Goal: Information Seeking & Learning: Learn about a topic

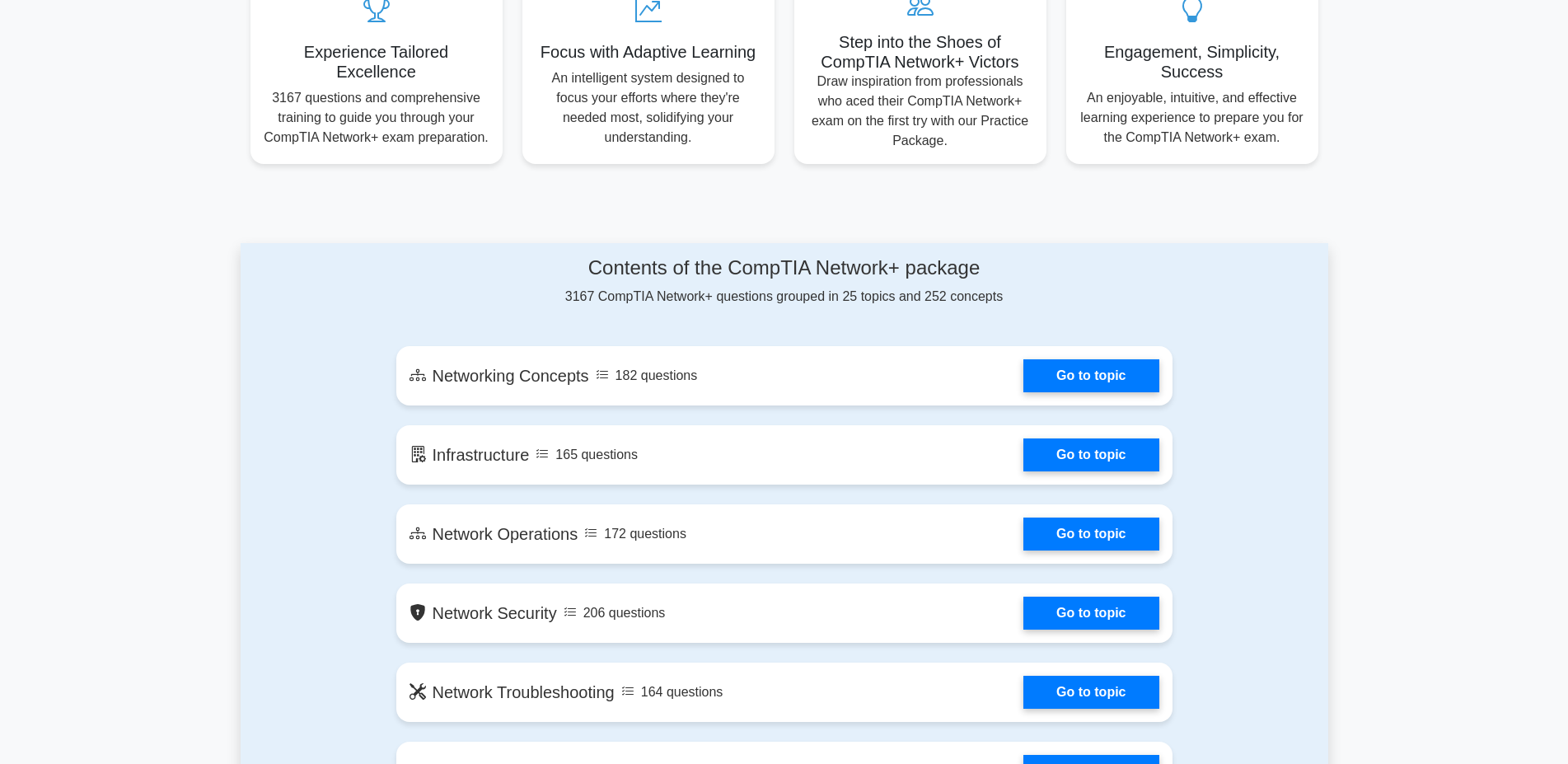
scroll to position [840, 0]
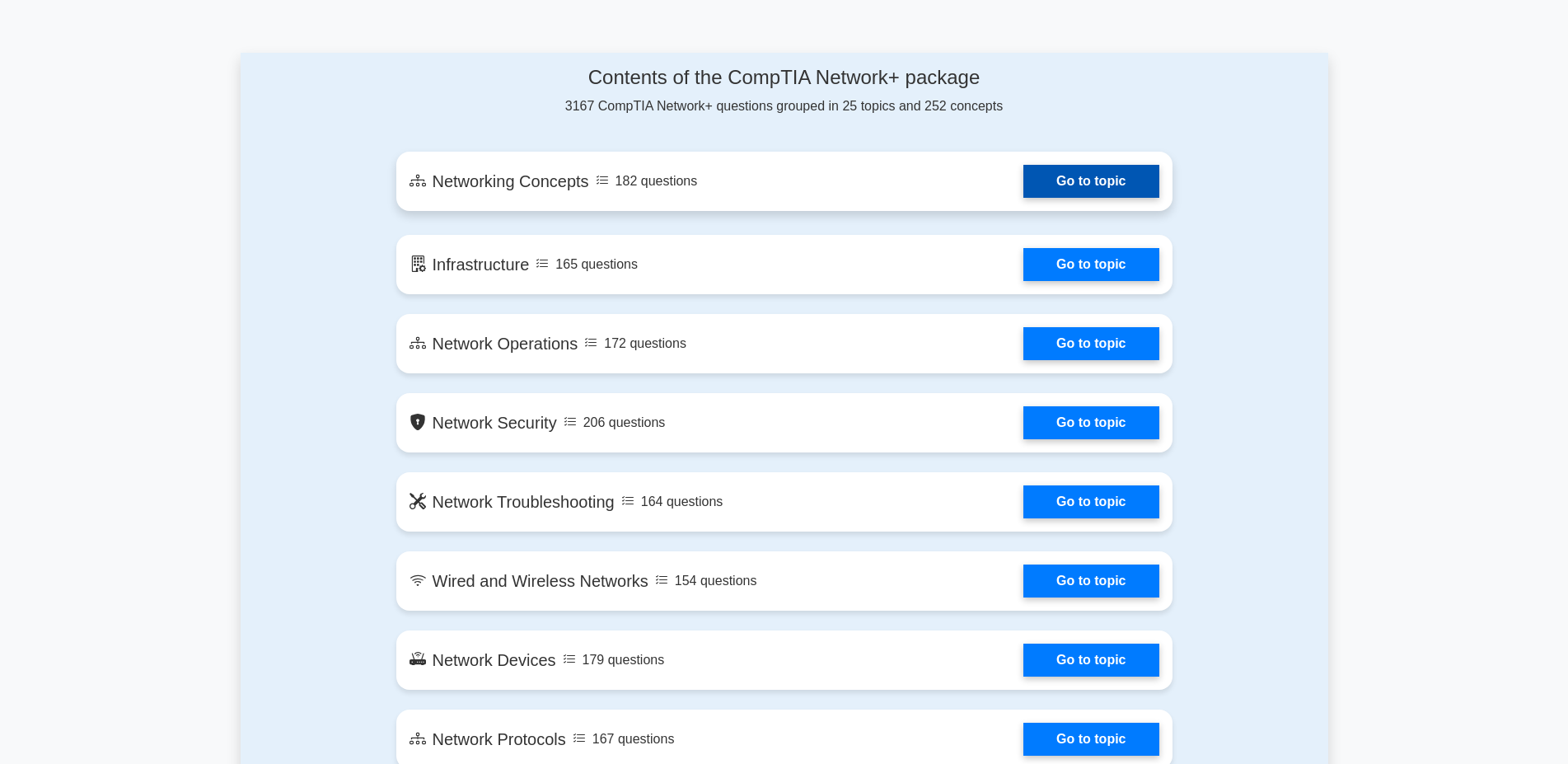
click at [1075, 180] on link "Go to topic" at bounding box center [1090, 181] width 135 height 33
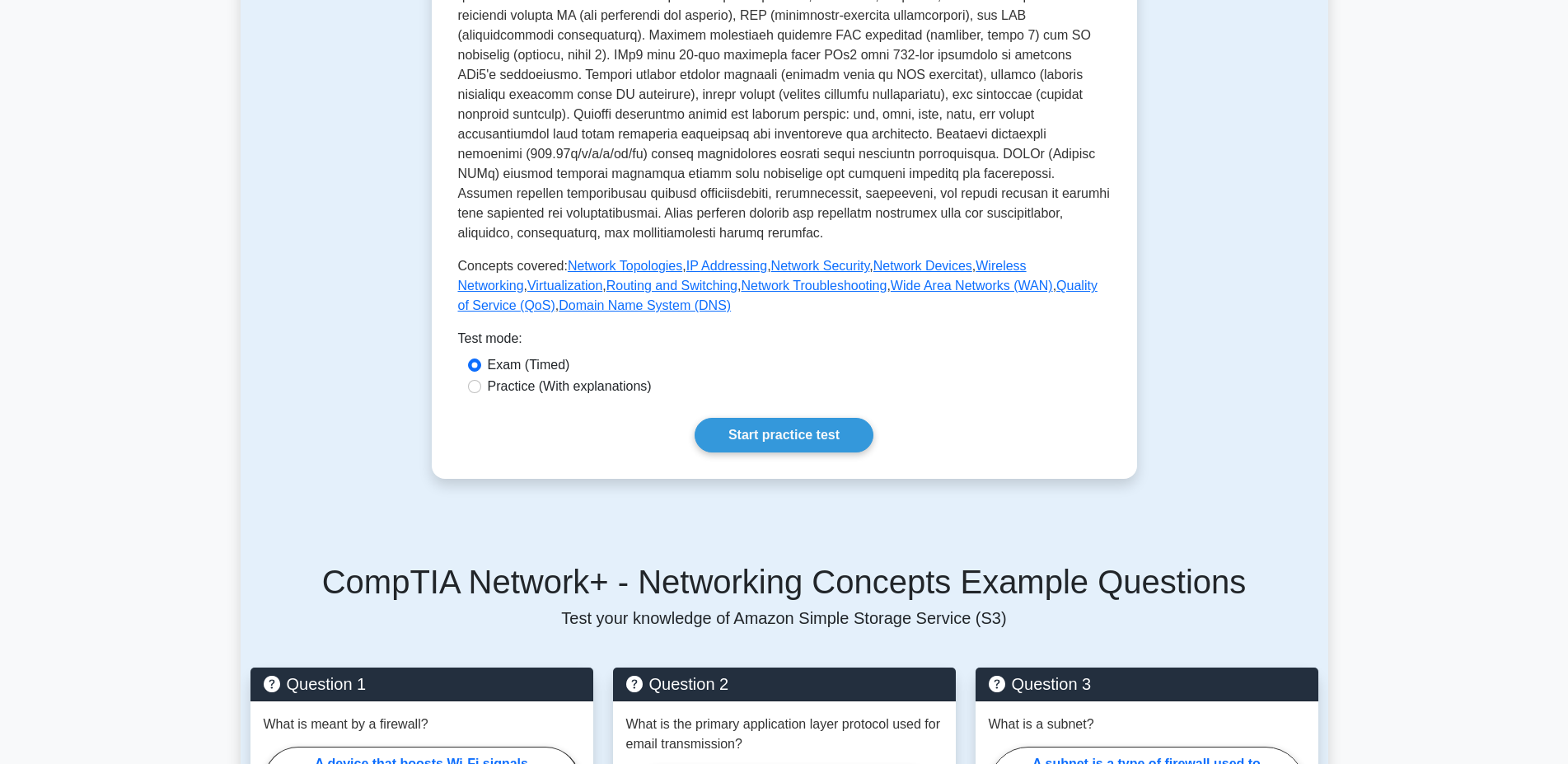
scroll to position [672, 0]
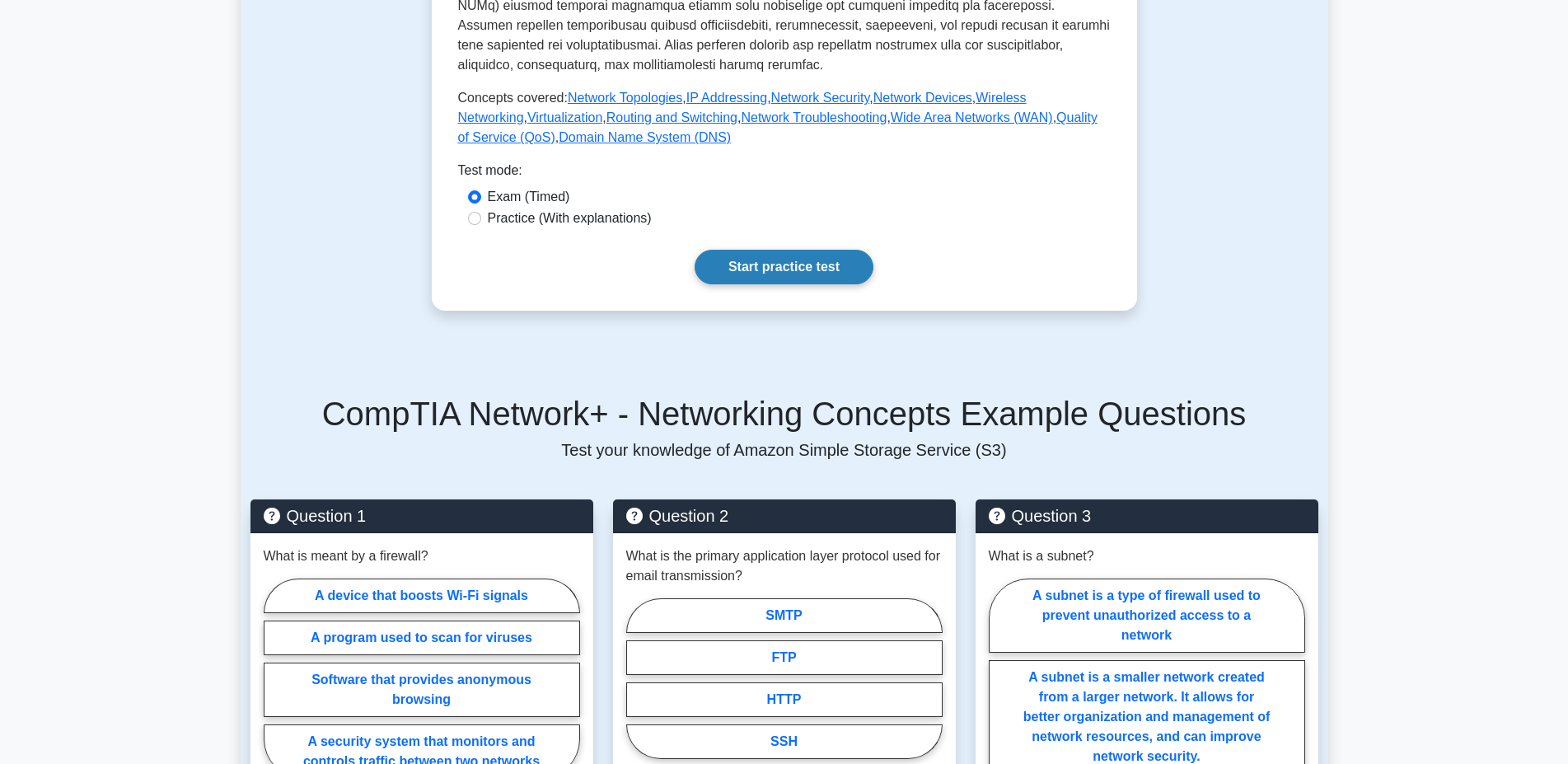
click at [753, 250] on link "Start practice test" at bounding box center [784, 267] width 179 height 35
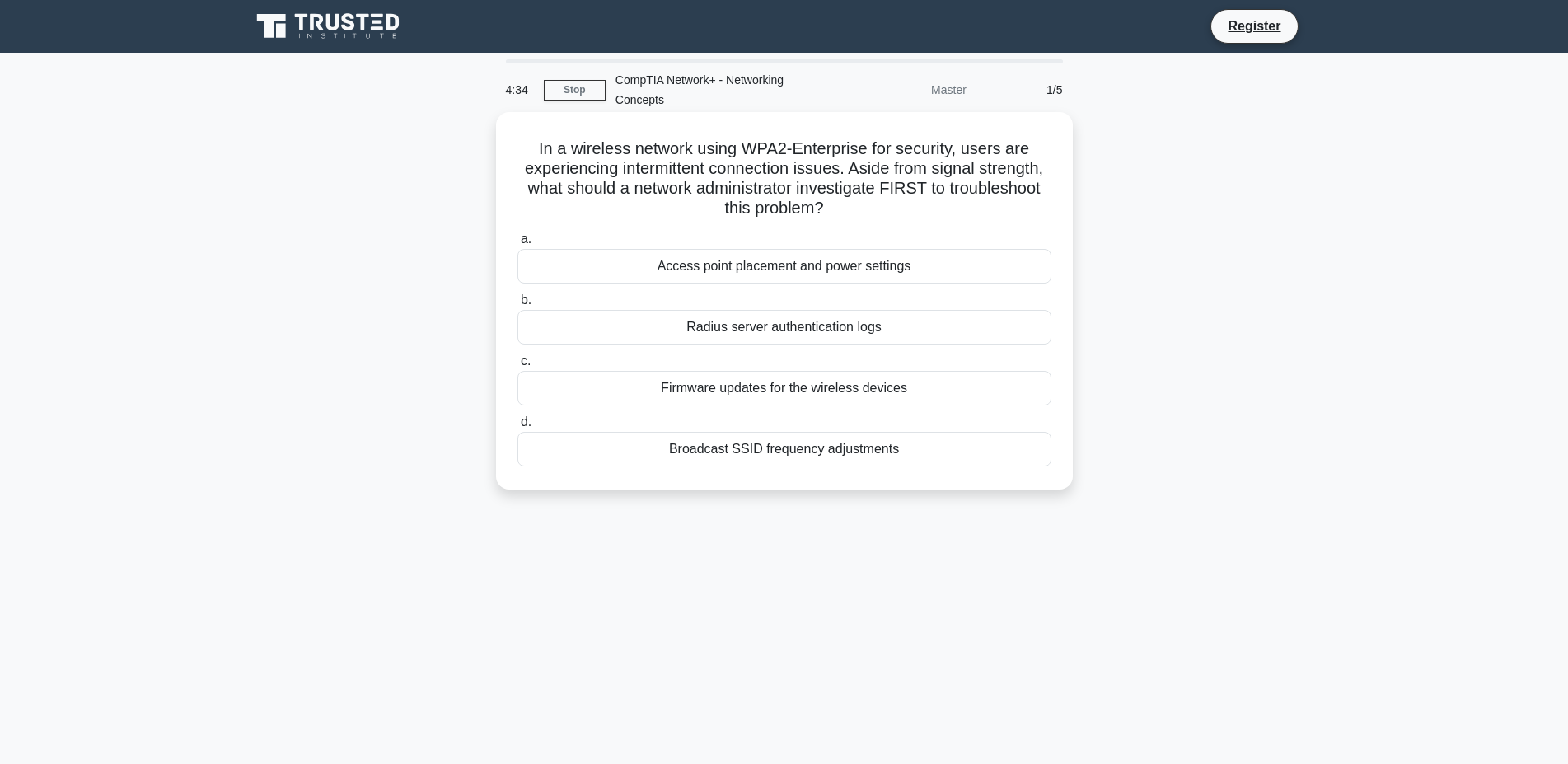
click at [850, 391] on div "Firmware updates for the wireless devices" at bounding box center [784, 388] width 534 height 35
click at [518, 367] on input "c. Firmware updates for the wireless devices" at bounding box center [518, 361] width 0 height 11
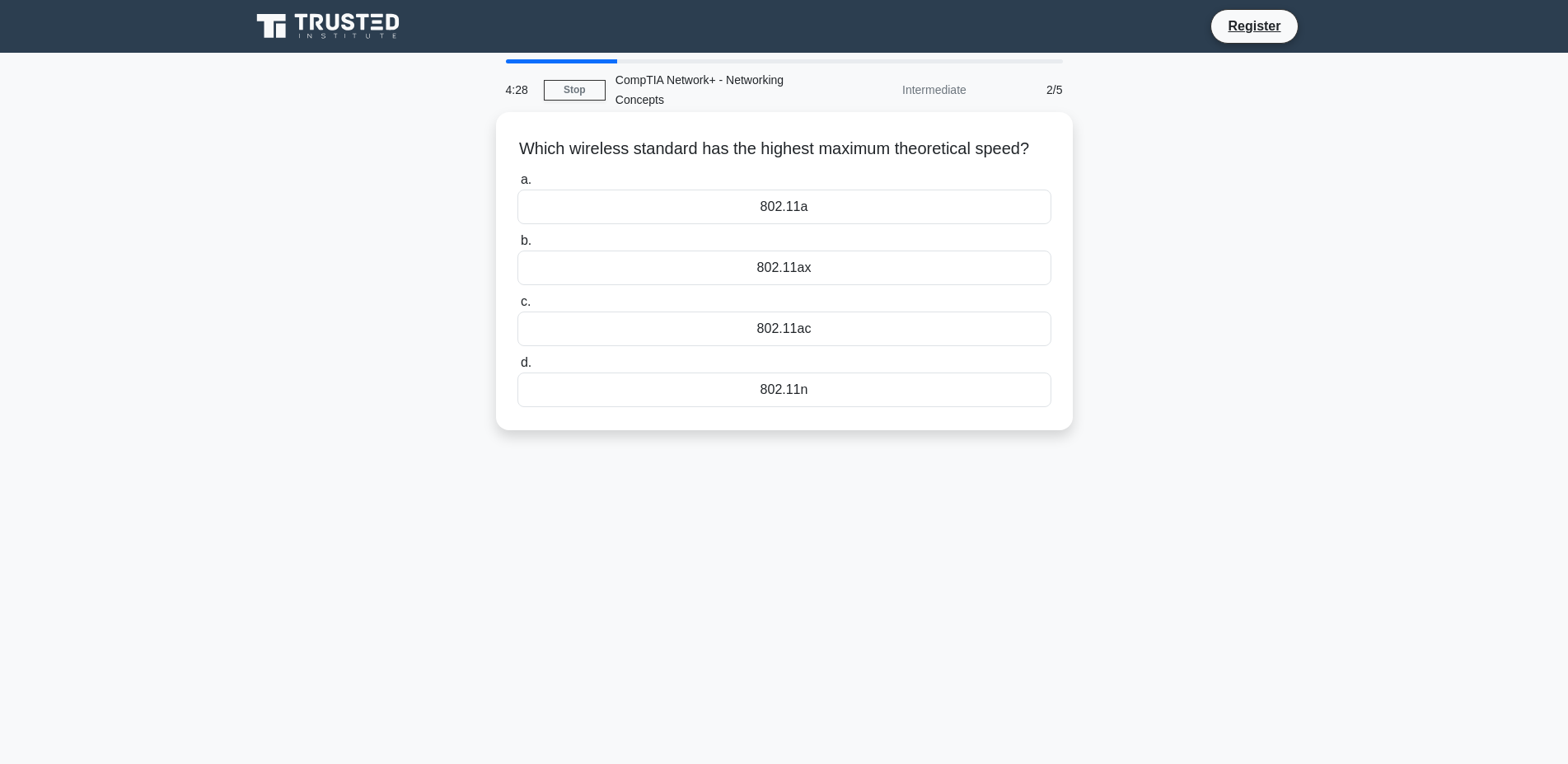
click at [865, 268] on div "802.11ax" at bounding box center [784, 267] width 534 height 35
click at [518, 246] on input "b. 802.11ax" at bounding box center [518, 241] width 0 height 11
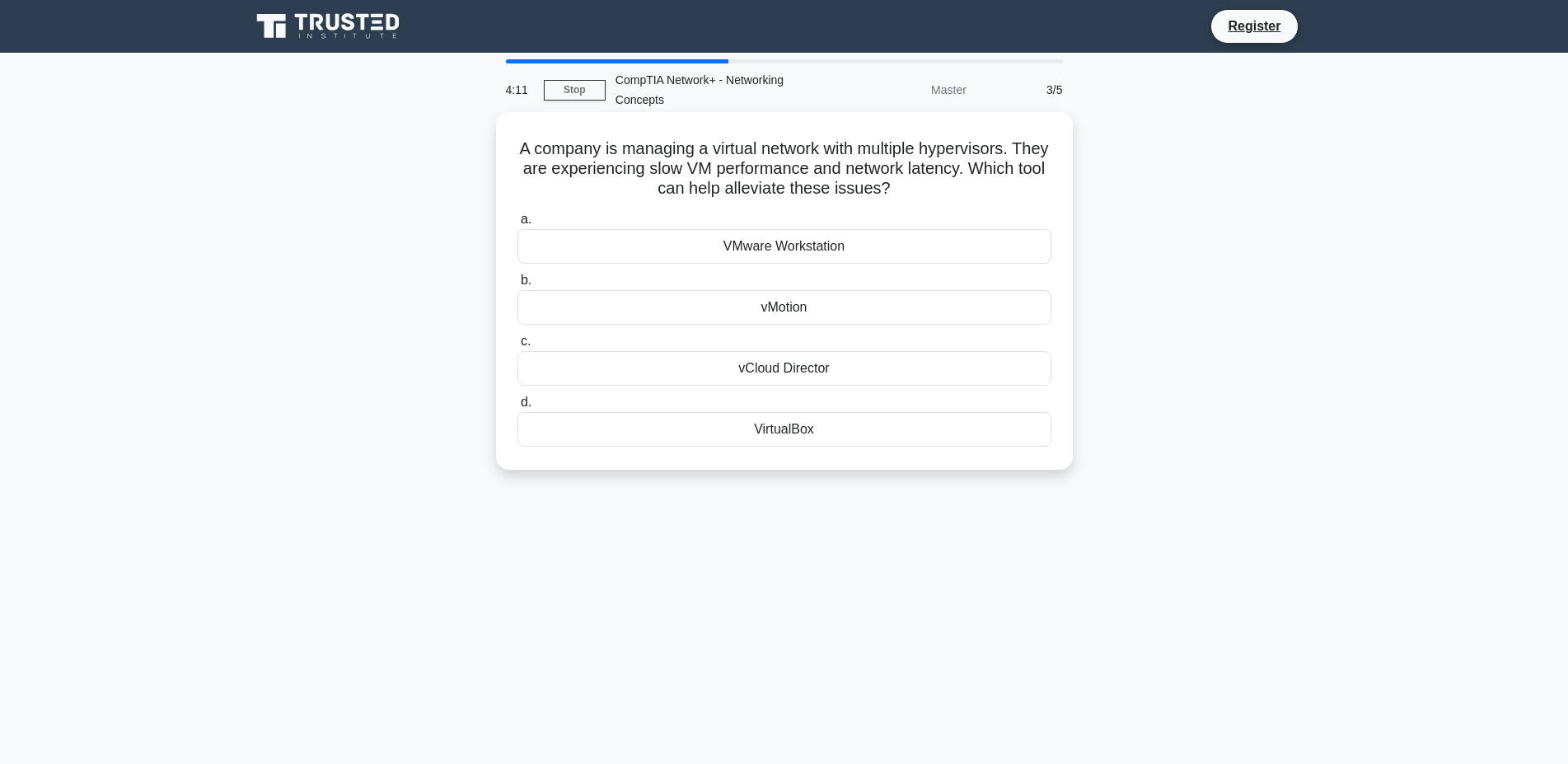
click at [869, 251] on div "VMware Workstation" at bounding box center [784, 246] width 534 height 35
click at [518, 225] on input "a. VMware Workstation" at bounding box center [518, 219] width 0 height 11
click at [871, 252] on div "Root Port" at bounding box center [784, 246] width 534 height 35
click at [518, 225] on input "a. Root Port" at bounding box center [518, 219] width 0 height 11
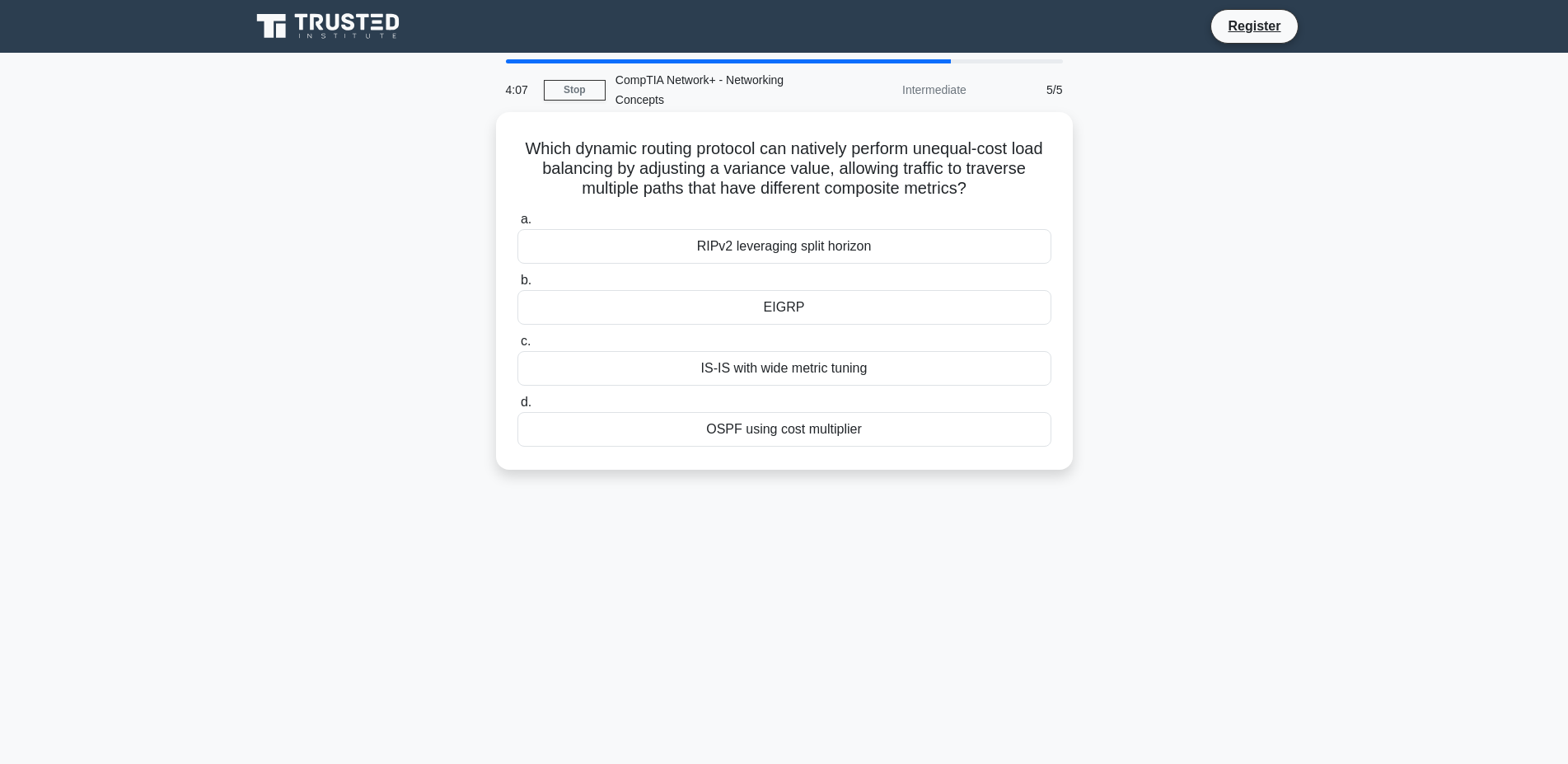
click at [865, 310] on div "EIGRP" at bounding box center [784, 307] width 534 height 35
click at [518, 286] on input "b. EIGRP" at bounding box center [518, 280] width 0 height 11
